Goal: Information Seeking & Learning: Learn about a topic

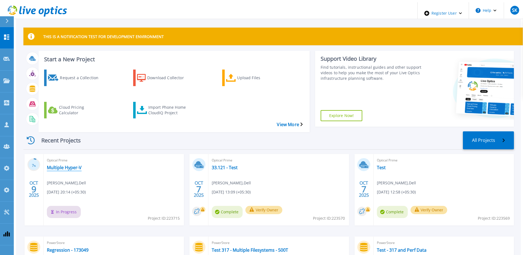
click at [70, 165] on link "Multiple Hyper-V" at bounding box center [64, 168] width 35 height 6
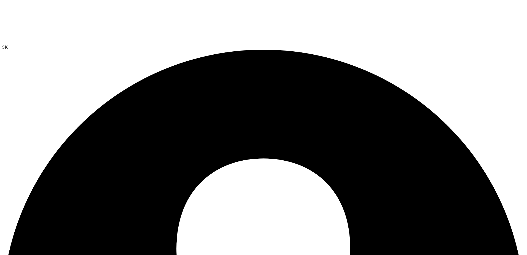
radio input "true"
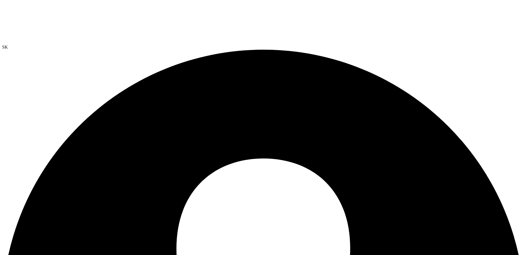
radio input "true"
radio input "false"
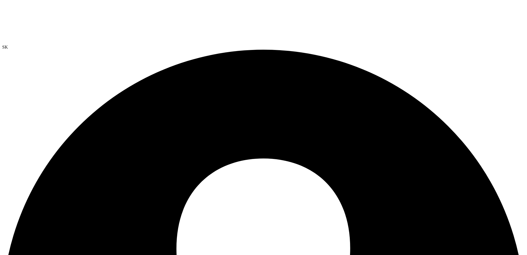
drag, startPoint x: 135, startPoint y: 28, endPoint x: 222, endPoint y: 53, distance: 90.2
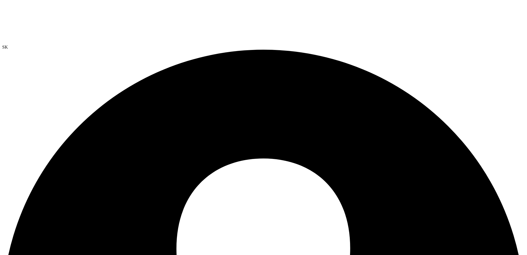
radio input "true"
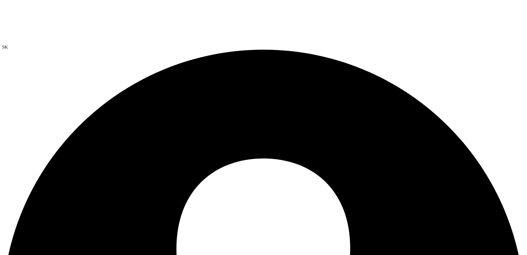
radio input "true"
radio input "false"
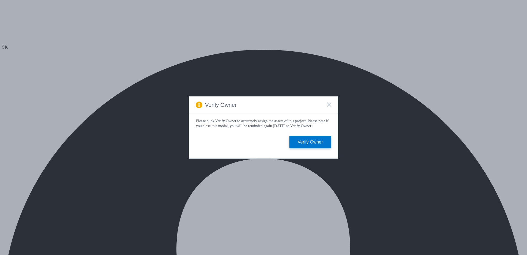
click at [329, 104] on rect at bounding box center [329, 104] width 5 height 5
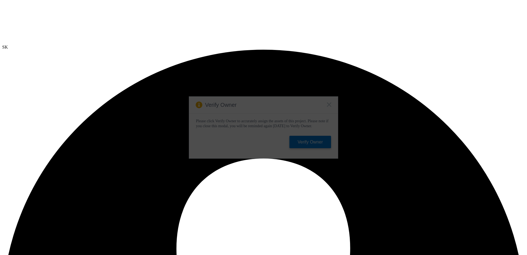
select select "USD"
